Goal: Information Seeking & Learning: Learn about a topic

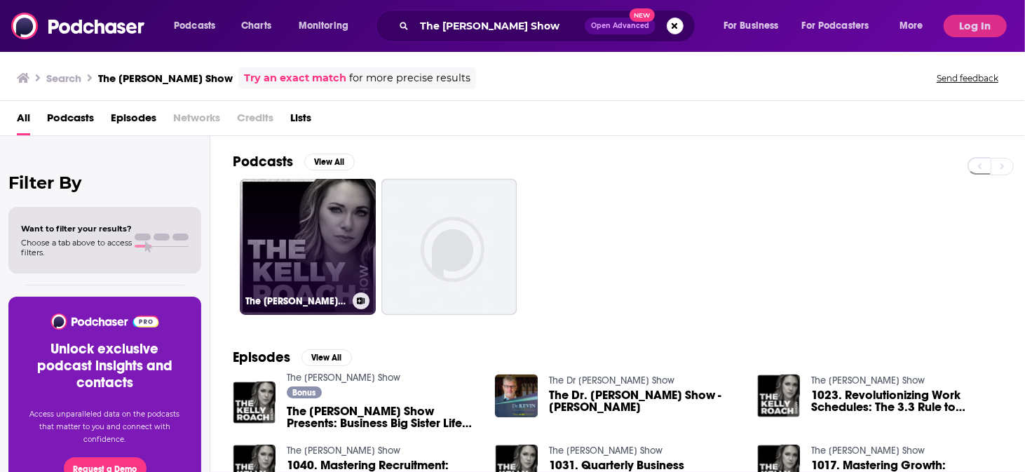
click at [259, 196] on link "The [PERSON_NAME] Show" at bounding box center [308, 247] width 136 height 136
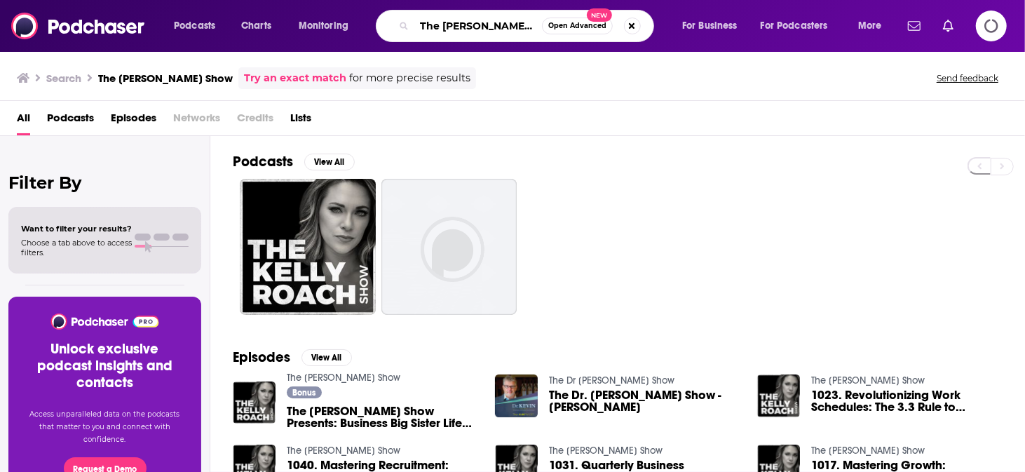
click at [443, 25] on input "The [PERSON_NAME] Show" at bounding box center [478, 26] width 128 height 22
paste input "Authors Who Lead with [PERSON_NAME]"
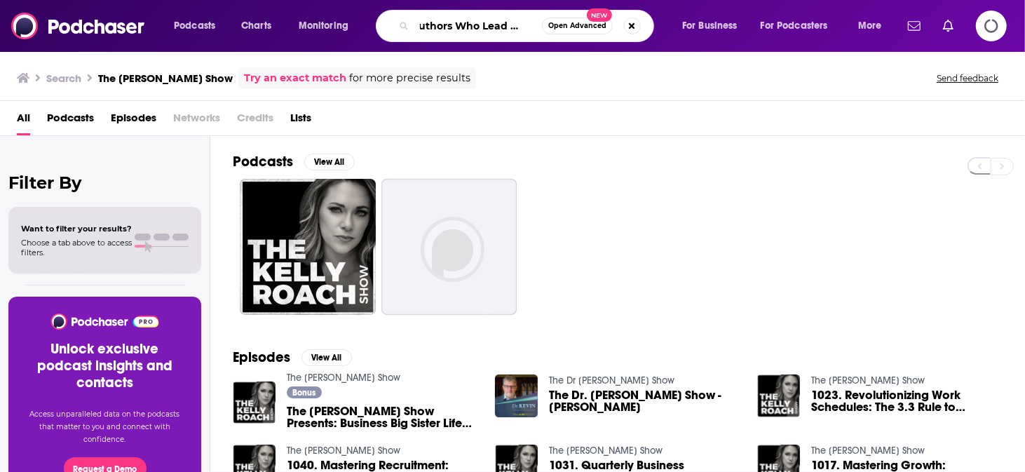
type input "Authors Who Lead with [PERSON_NAME]"
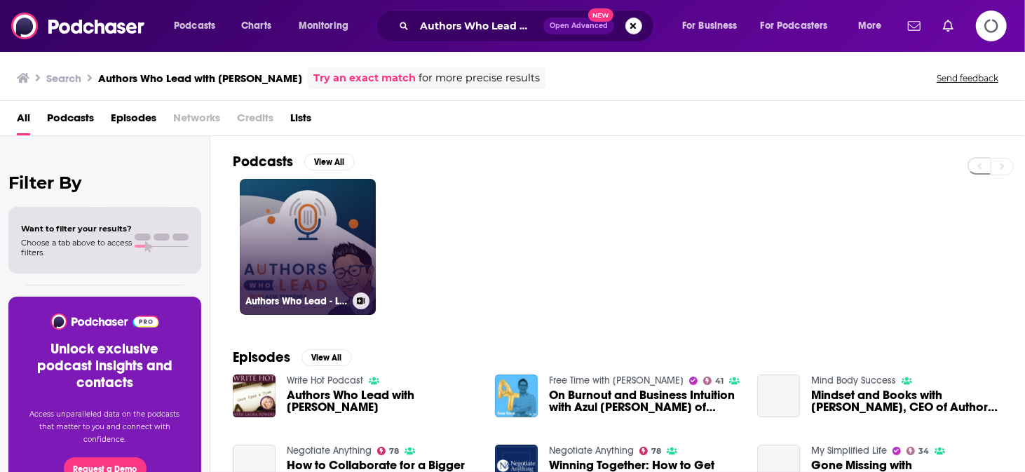
click at [290, 226] on link "Authors Who Lead - Learn to write a book from bestselling authors and leaders" at bounding box center [308, 247] width 136 height 136
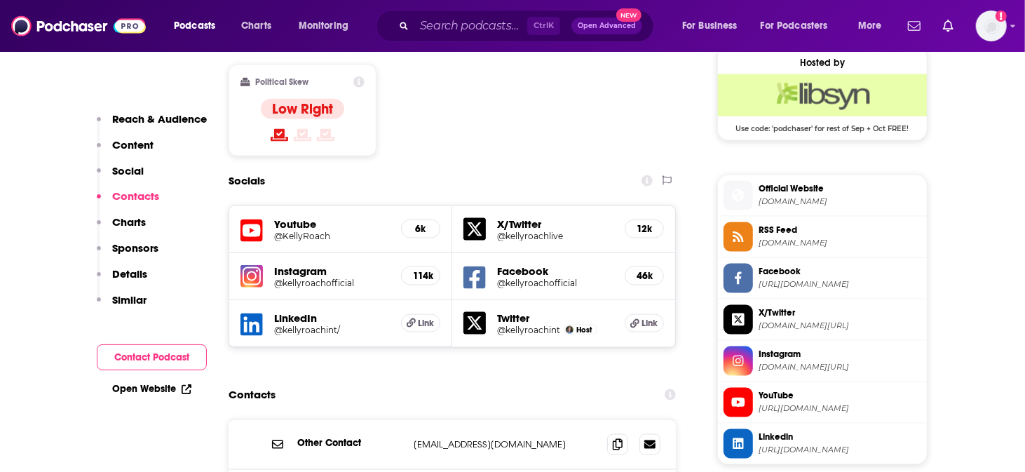
scroll to position [1168, 0]
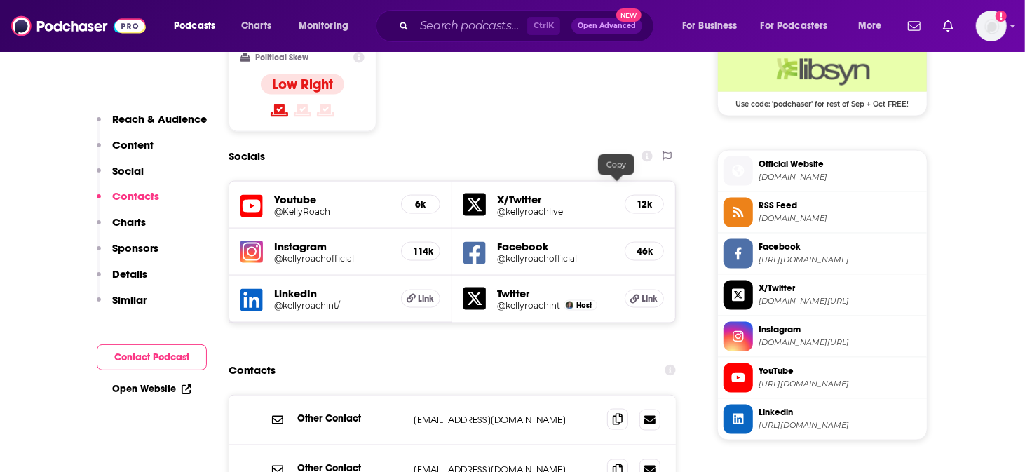
click at [620, 414] on icon at bounding box center [618, 419] width 10 height 11
click at [619, 464] on icon at bounding box center [618, 469] width 10 height 11
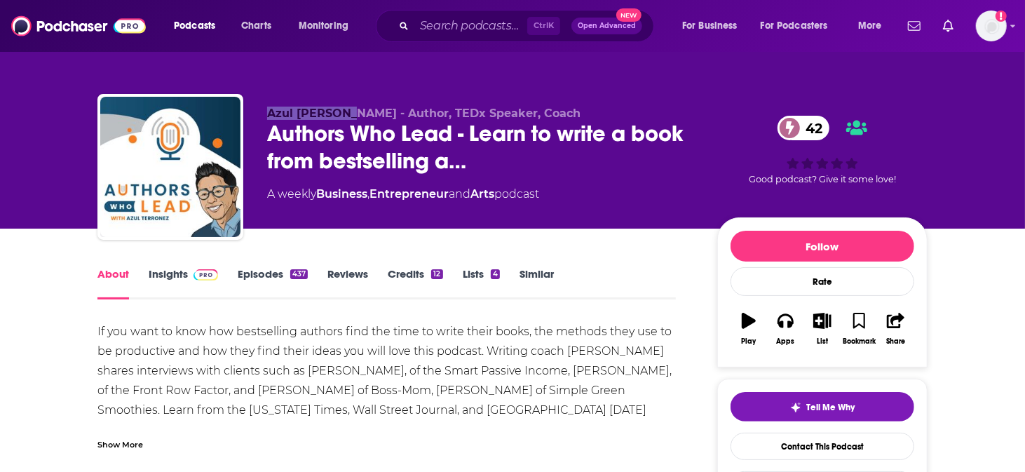
drag, startPoint x: 292, startPoint y: 102, endPoint x: 377, endPoint y: 105, distance: 85.6
click at [377, 105] on div "Azul Terronez - Author, TEDx Speaker, Coach Authors Who Lead - Learn to write a…" at bounding box center [512, 169] width 830 height 151
copy span "Azul Terronez"
click at [212, 267] on link "Insights" at bounding box center [183, 283] width 69 height 32
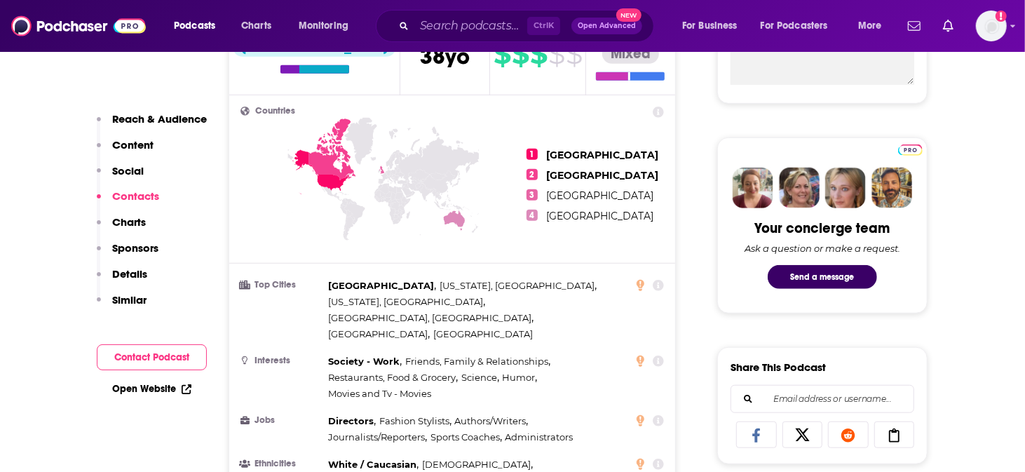
scroll to position [1052, 0]
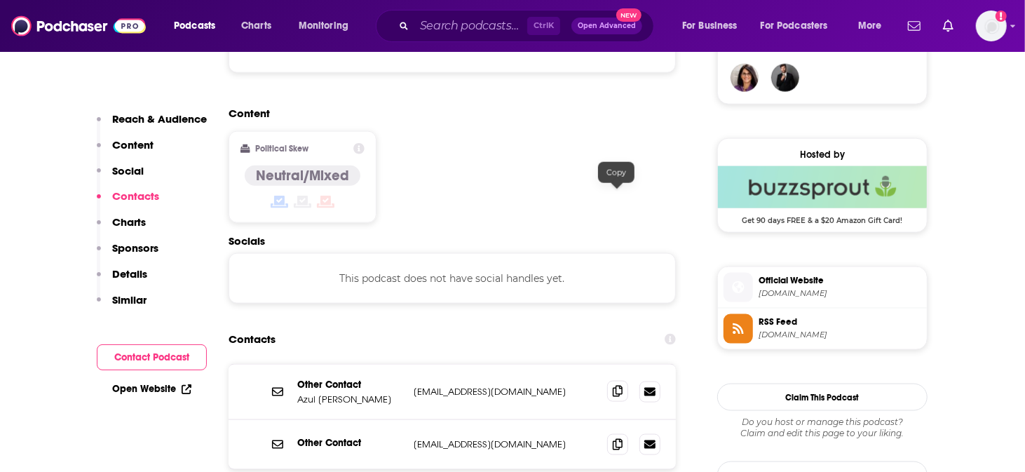
click at [617, 386] on icon at bounding box center [618, 391] width 10 height 11
click at [617, 438] on icon at bounding box center [618, 443] width 10 height 11
click at [439, 32] on input "Search podcasts, credits, & more..." at bounding box center [470, 26] width 113 height 22
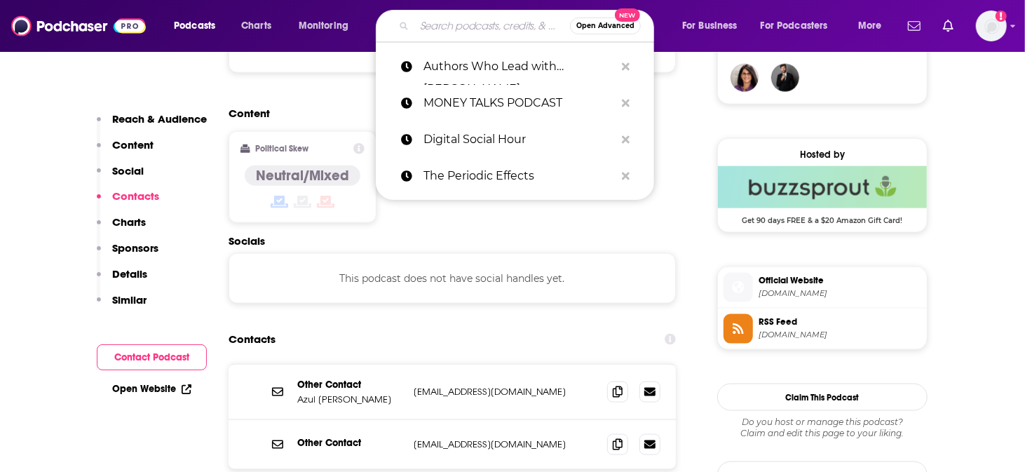
paste input "Book Club with Michael Smerconish"
type input "Book Club with Michael Smerconish"
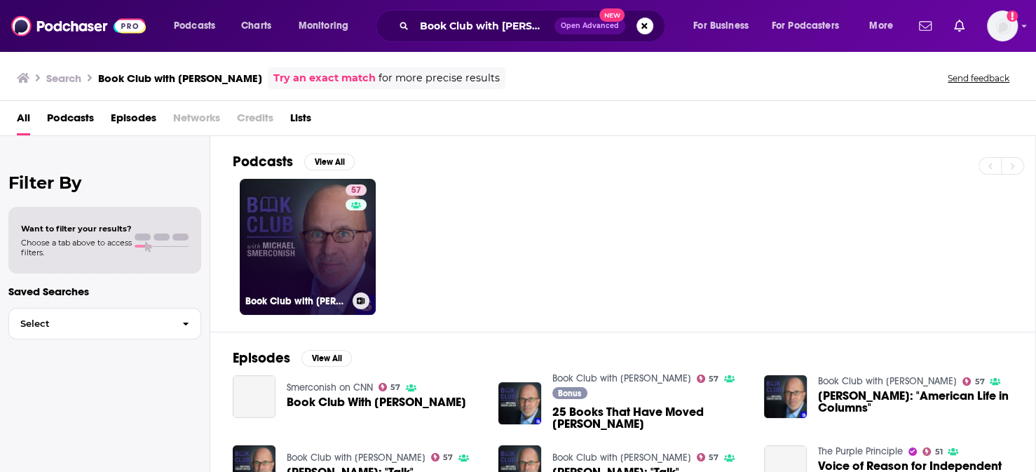
click at [283, 217] on link "57 Book Club with Michael Smerconish" at bounding box center [308, 247] width 136 height 136
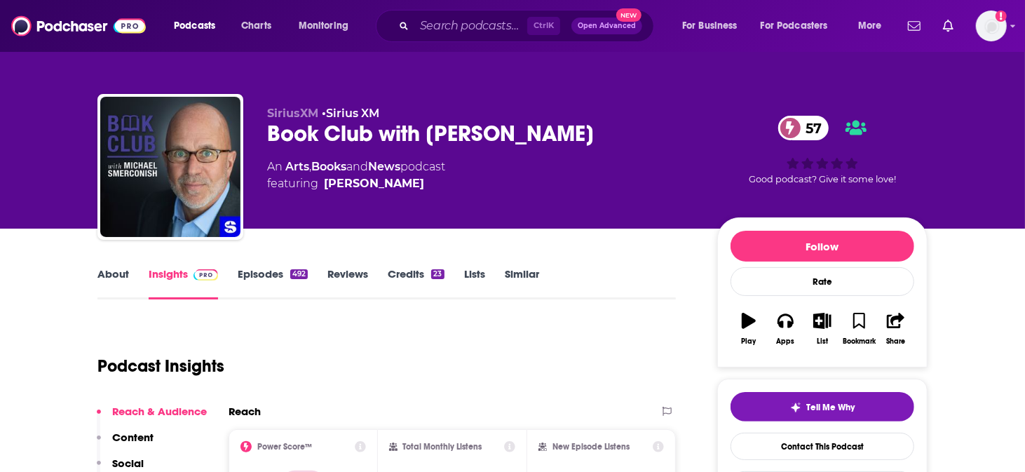
drag, startPoint x: 530, startPoint y: 122, endPoint x: 444, endPoint y: 113, distance: 86.7
click at [444, 120] on div "Book Club with Michael Smerconish 57" at bounding box center [481, 133] width 428 height 27
copy h2 "Michael Smerconish"
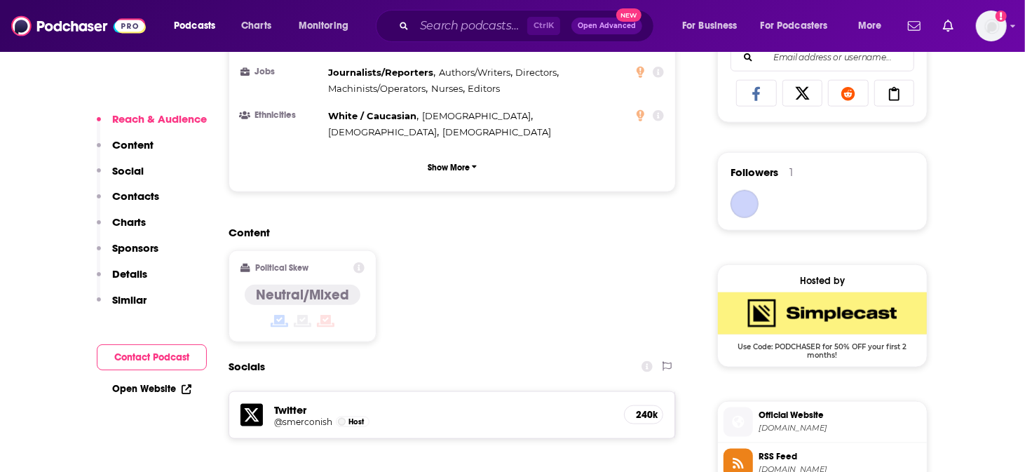
scroll to position [935, 0]
